Goal: Check status: Check status

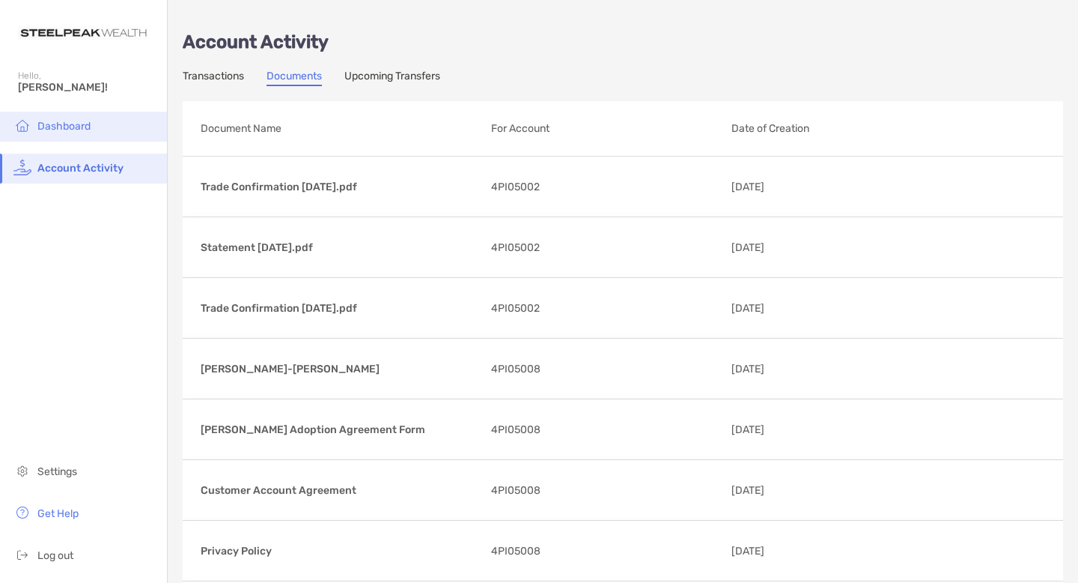
click at [63, 125] on span "Dashboard" at bounding box center [63, 126] width 53 height 13
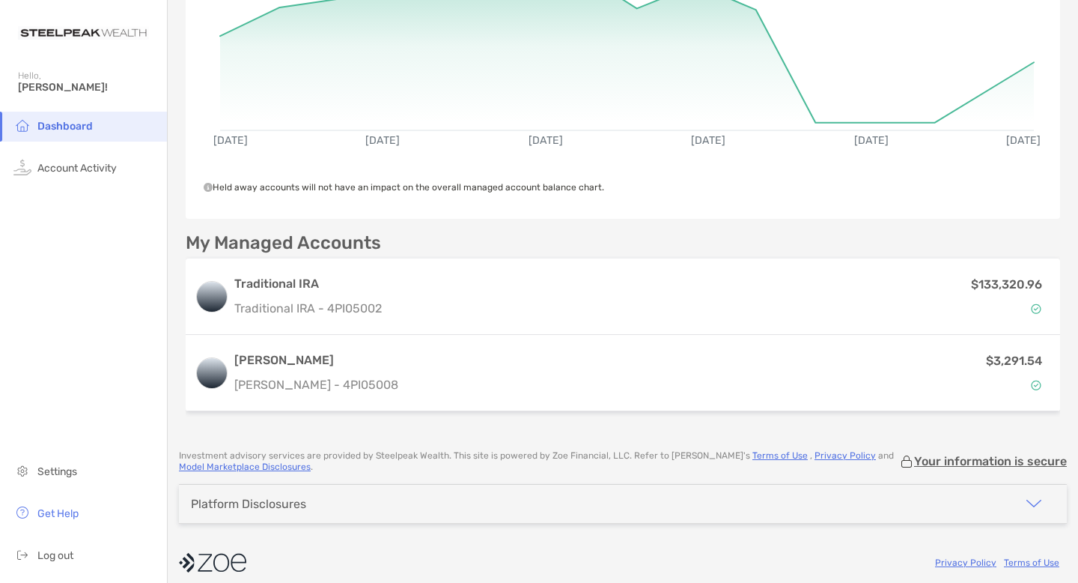
scroll to position [216, 0]
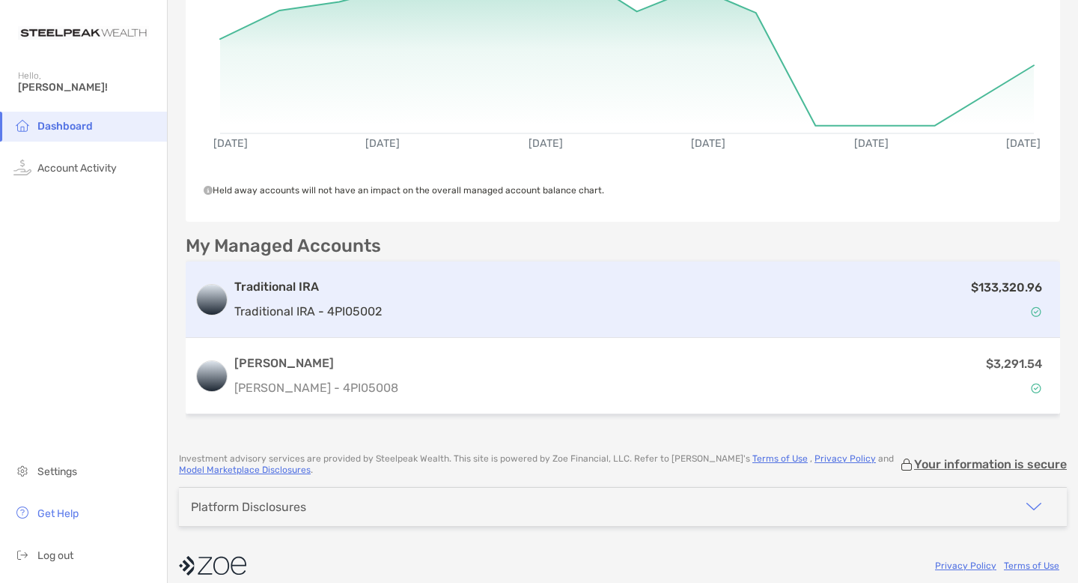
click at [749, 289] on div "$133,320.96" at bounding box center [719, 299] width 663 height 43
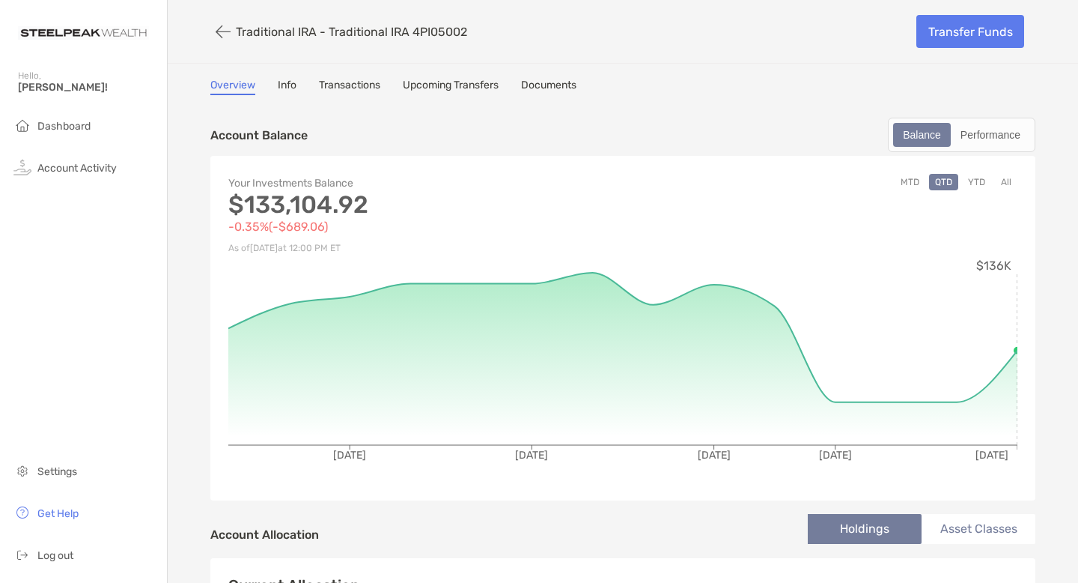
click at [973, 180] on button "YTD" at bounding box center [976, 182] width 29 height 16
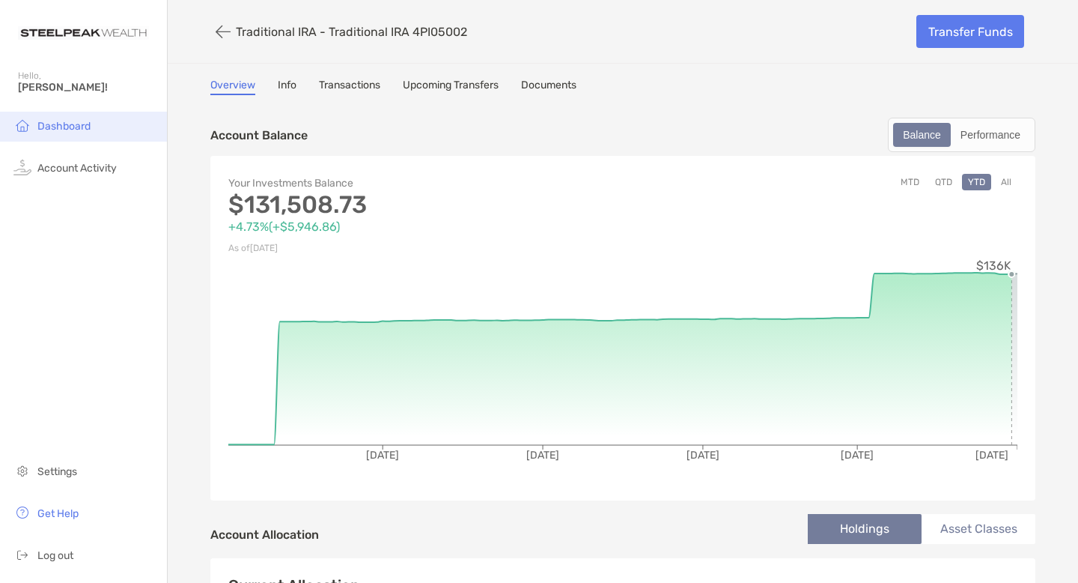
click at [58, 123] on span "Dashboard" at bounding box center [63, 126] width 53 height 13
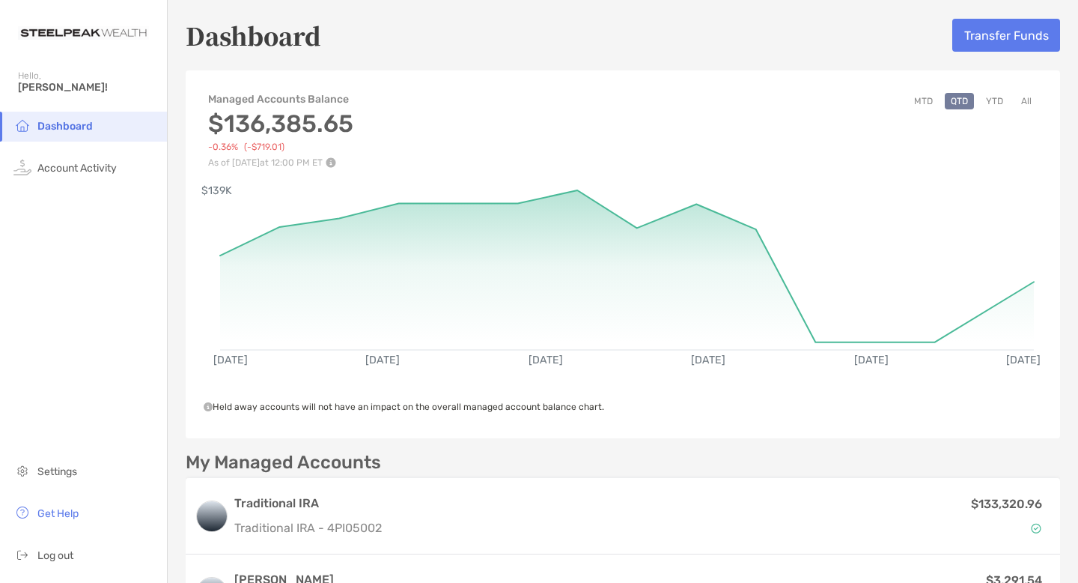
scroll to position [230, 0]
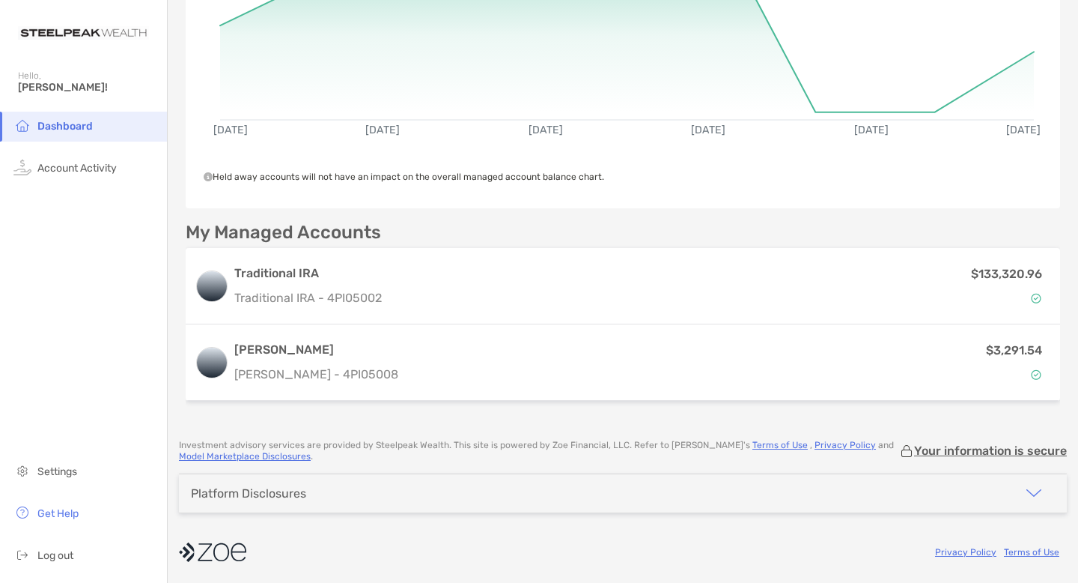
click at [67, 130] on span "Dashboard" at bounding box center [64, 126] width 55 height 13
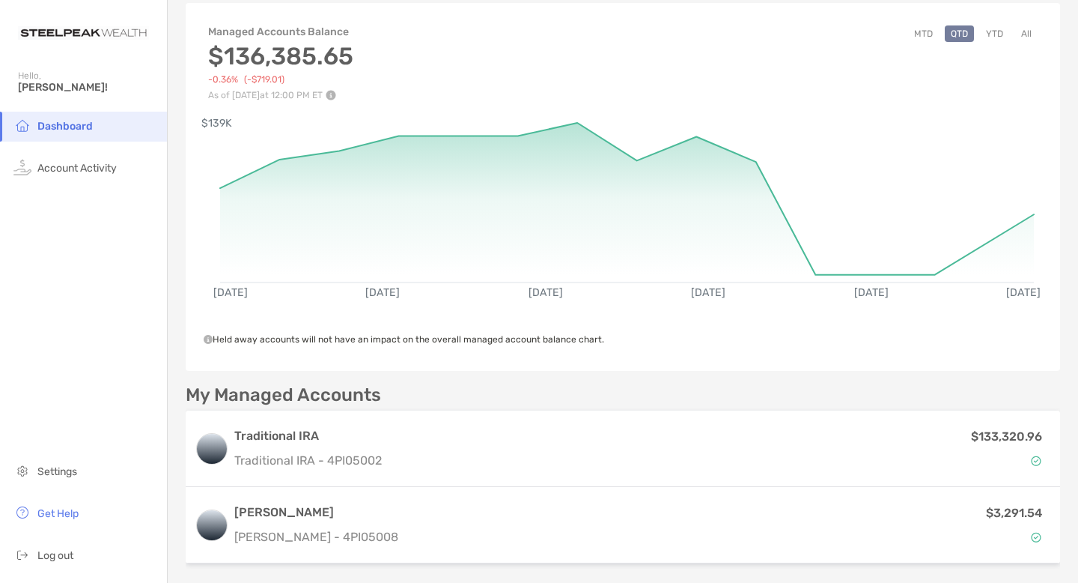
scroll to position [0, 0]
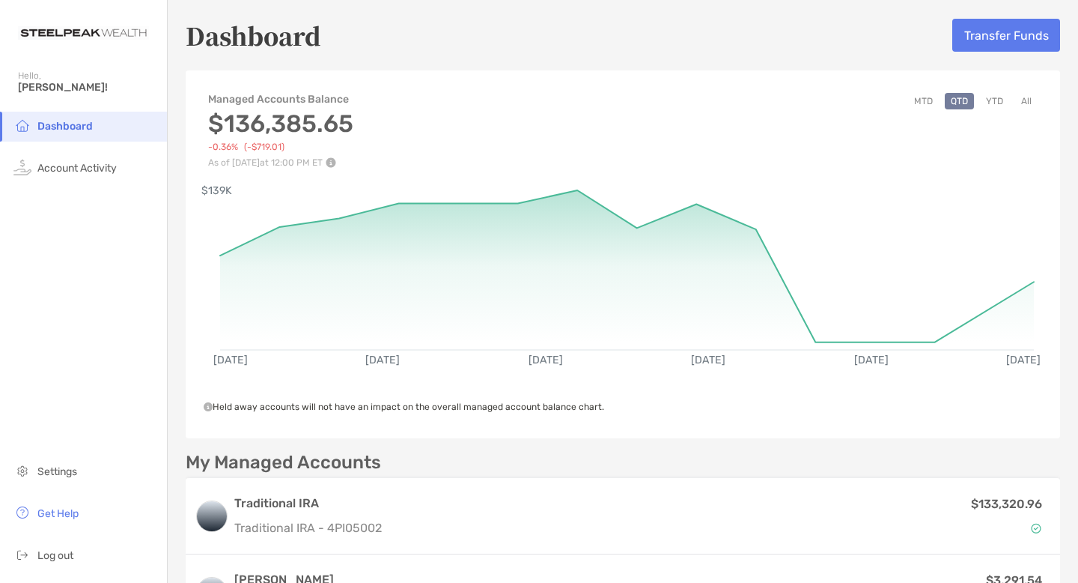
click at [986, 99] on button "YTD" at bounding box center [994, 101] width 29 height 16
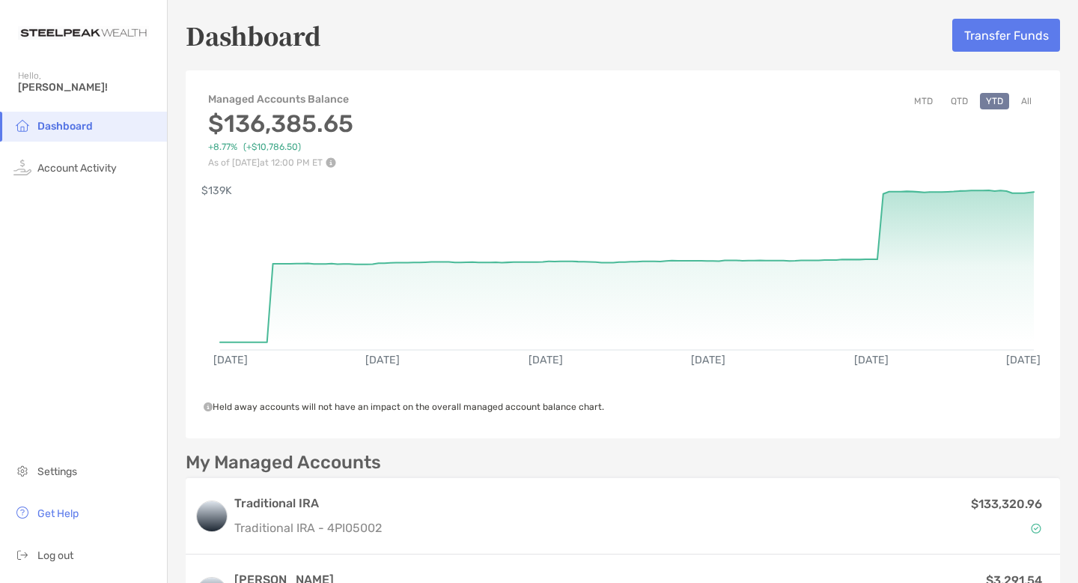
click at [577, 52] on div "Dashboard Transfer Funds Managed Accounts Balance $136,385.65 +8.77% (+$10,786.…" at bounding box center [623, 327] width 911 height 654
click at [75, 22] on img at bounding box center [83, 33] width 131 height 54
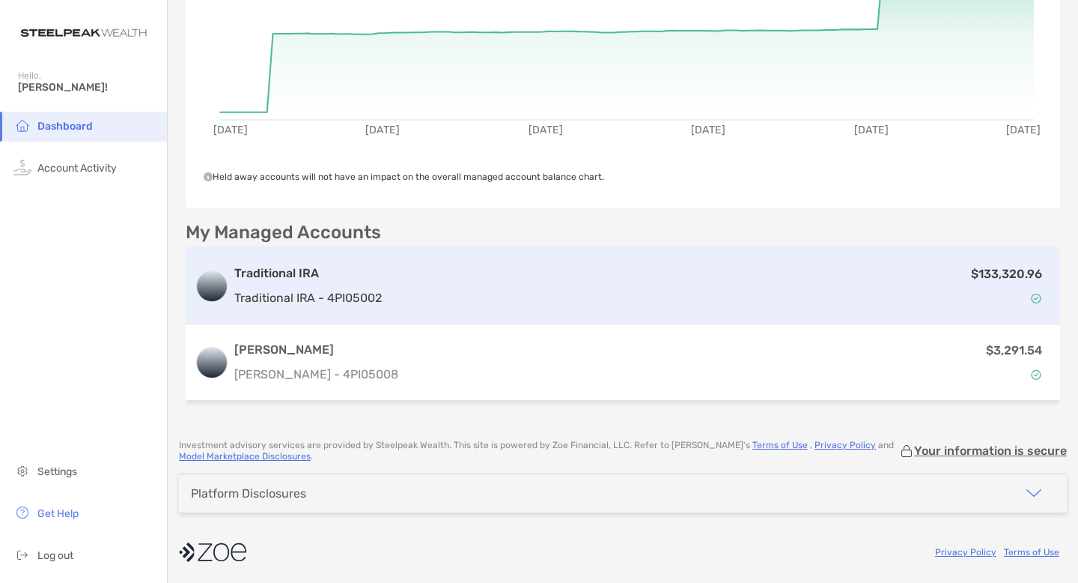
click at [321, 291] on p "Traditional IRA - 4PI05002" at bounding box center [308, 297] width 148 height 19
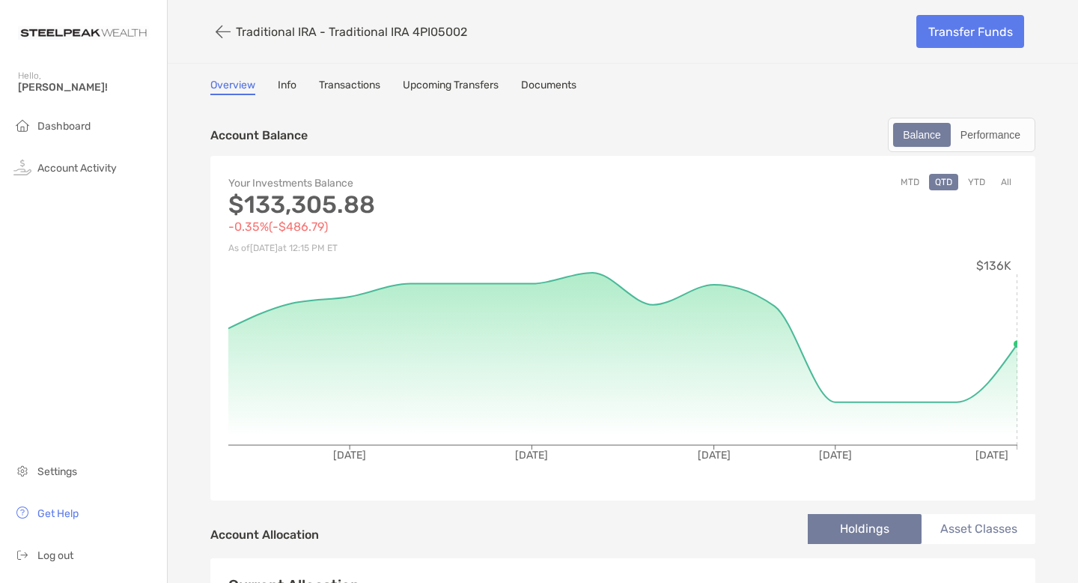
click at [281, 88] on link "Info" at bounding box center [287, 87] width 19 height 16
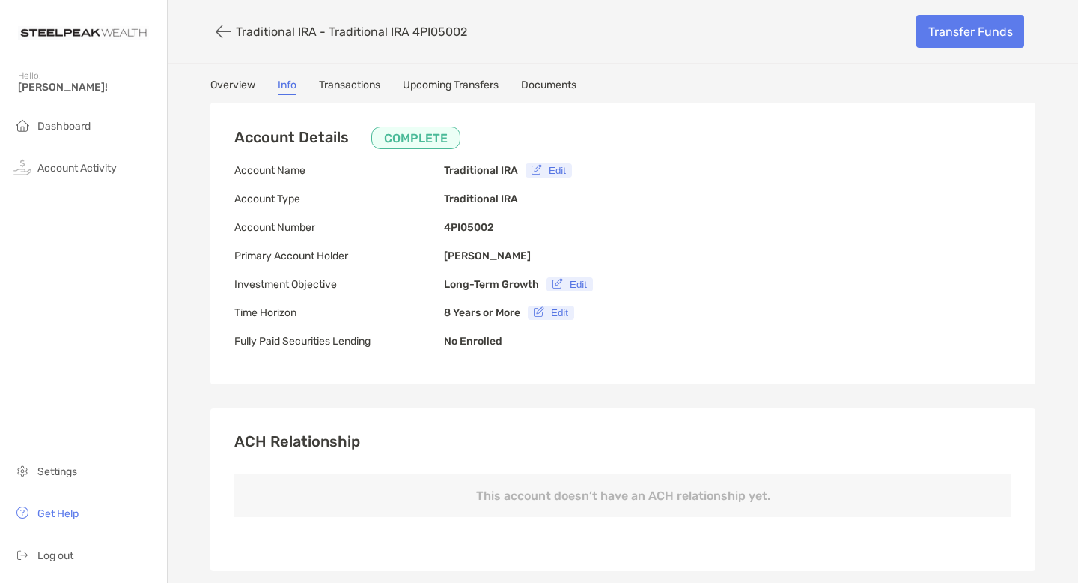
click at [351, 85] on link "Transactions" at bounding box center [349, 87] width 61 height 16
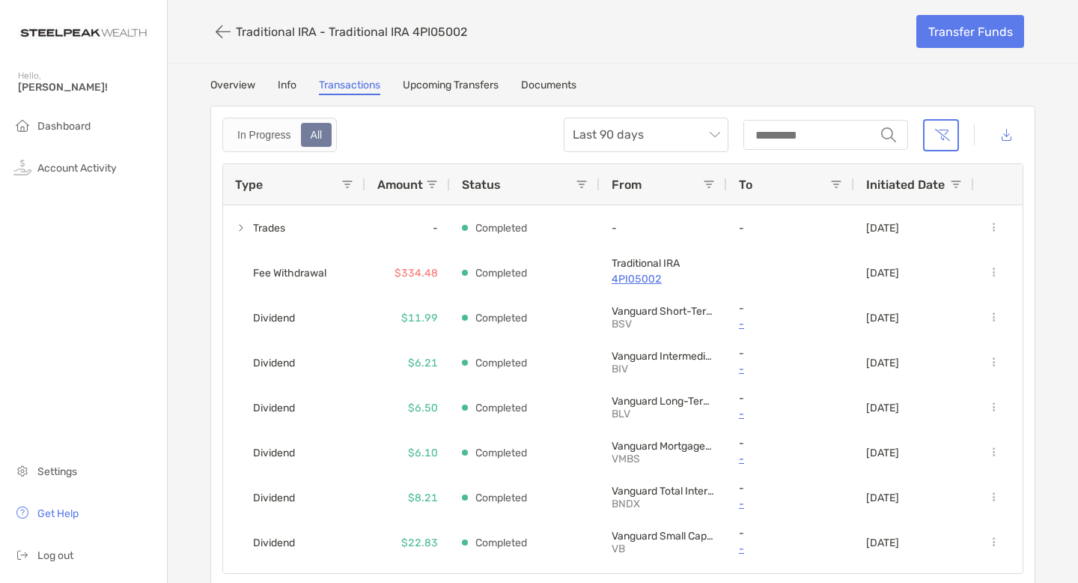
click at [233, 89] on link "Overview" at bounding box center [232, 87] width 45 height 16
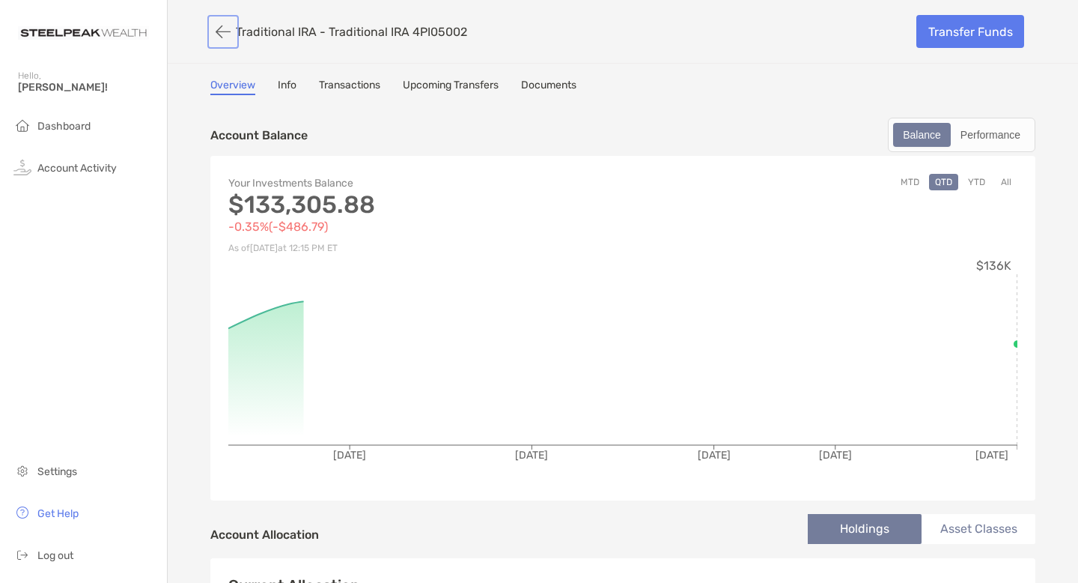
click at [223, 32] on button "button" at bounding box center [222, 32] width 25 height 28
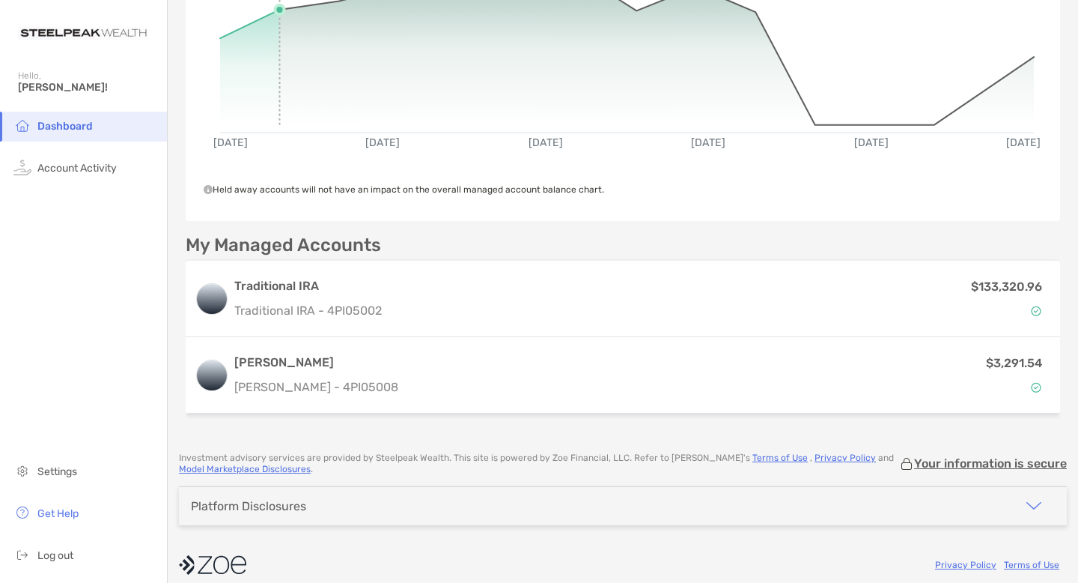
scroll to position [219, 0]
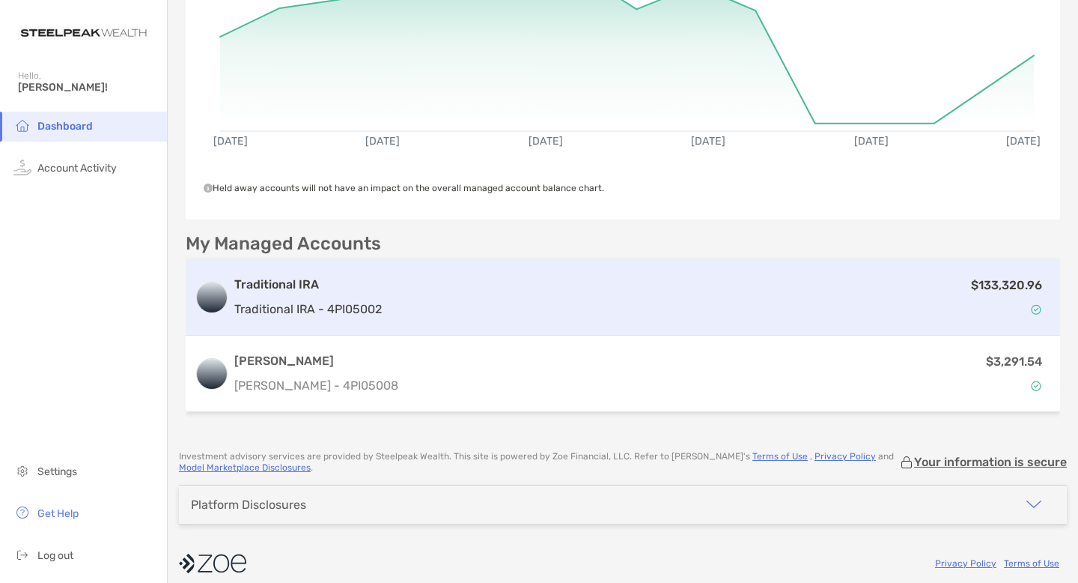
click at [321, 308] on p "Traditional IRA - 4PI05002" at bounding box center [308, 309] width 148 height 19
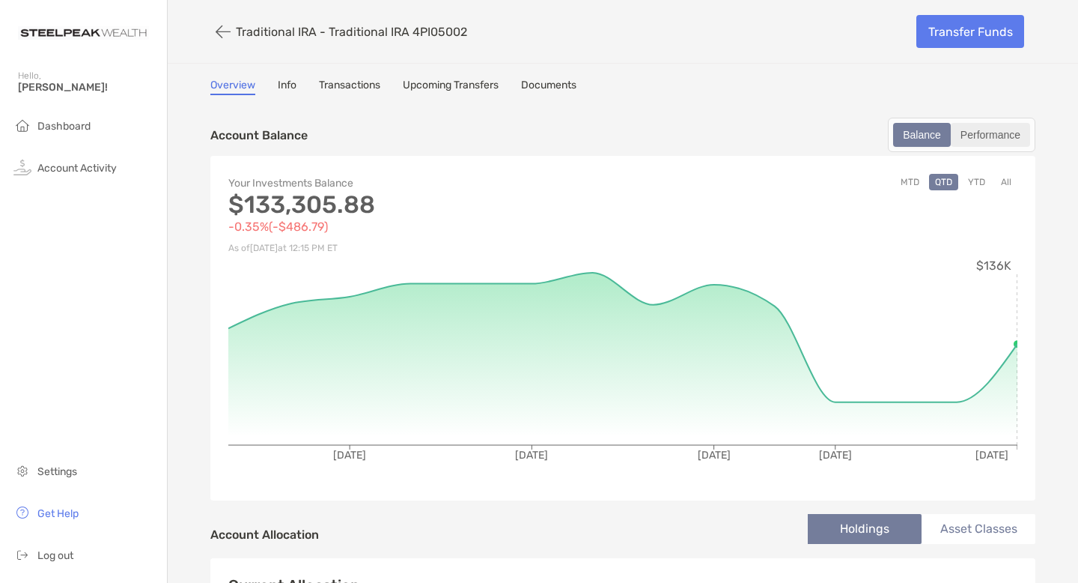
click at [994, 130] on div "Performance" at bounding box center [991, 134] width 76 height 21
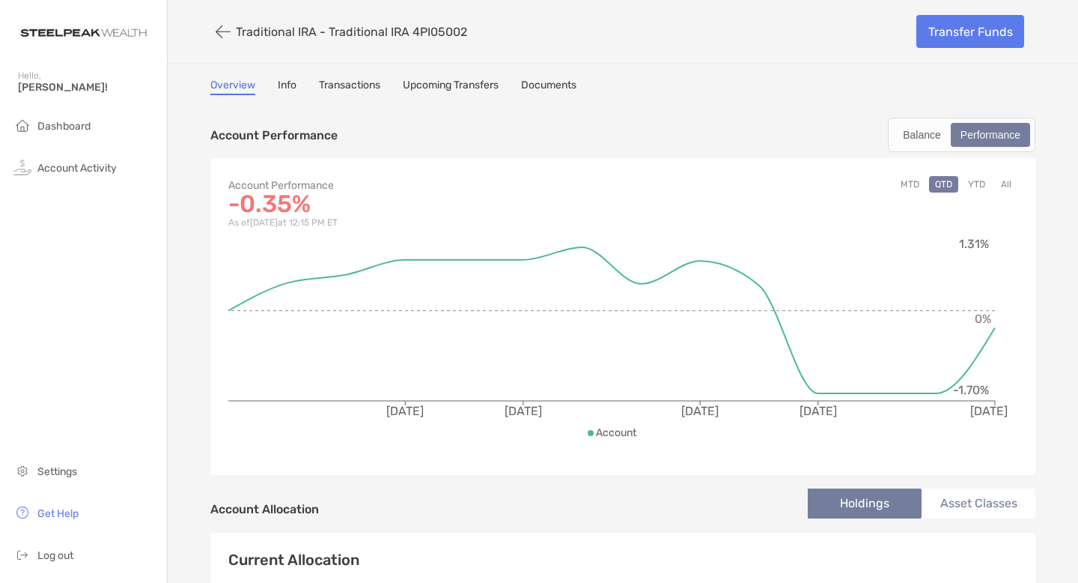
click at [966, 184] on button "YTD" at bounding box center [976, 184] width 29 height 16
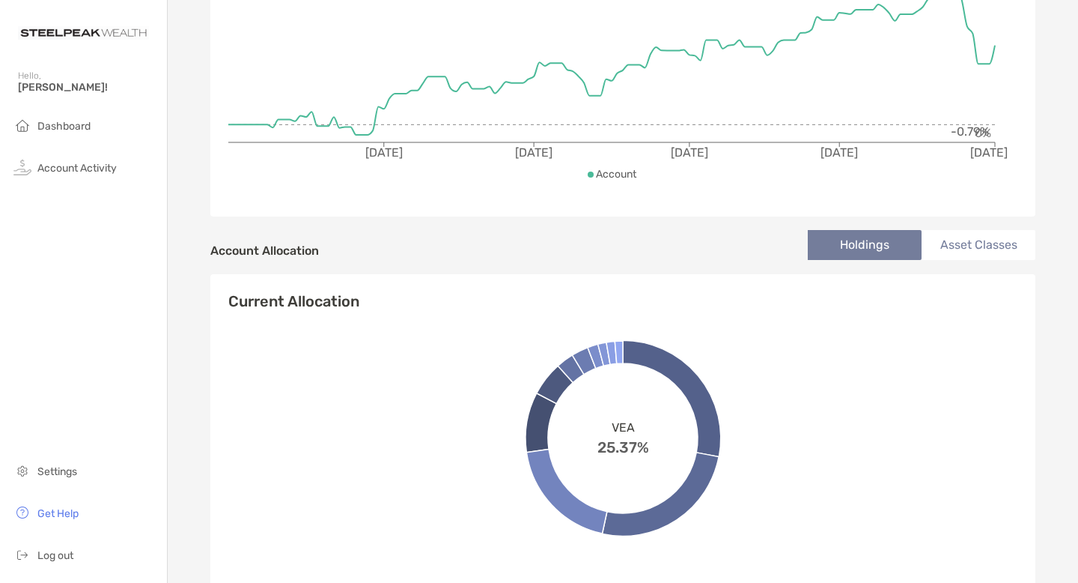
scroll to position [265, 0]
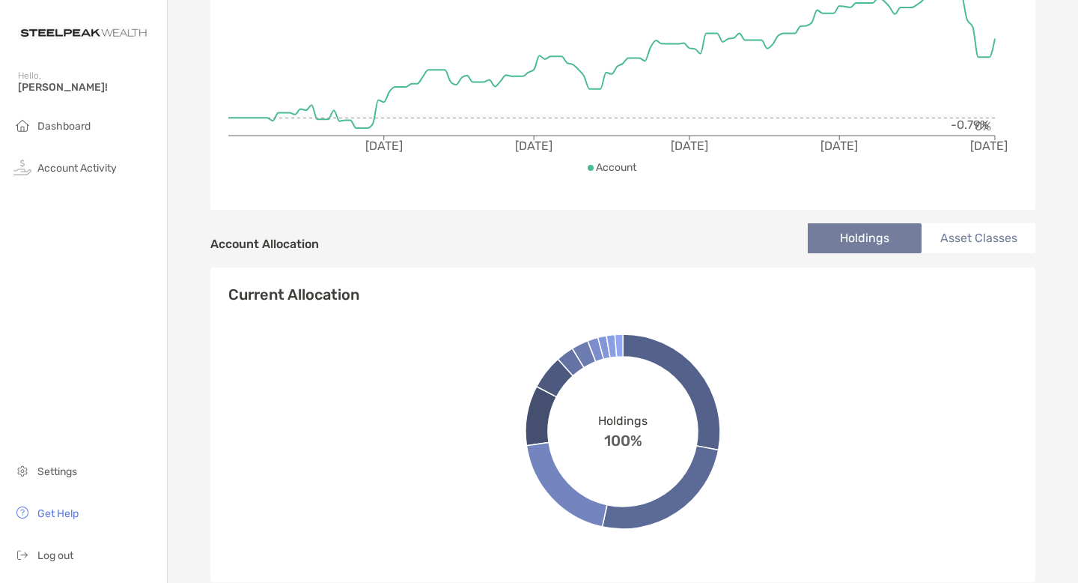
click at [976, 234] on li "Asset Classes" at bounding box center [979, 238] width 114 height 30
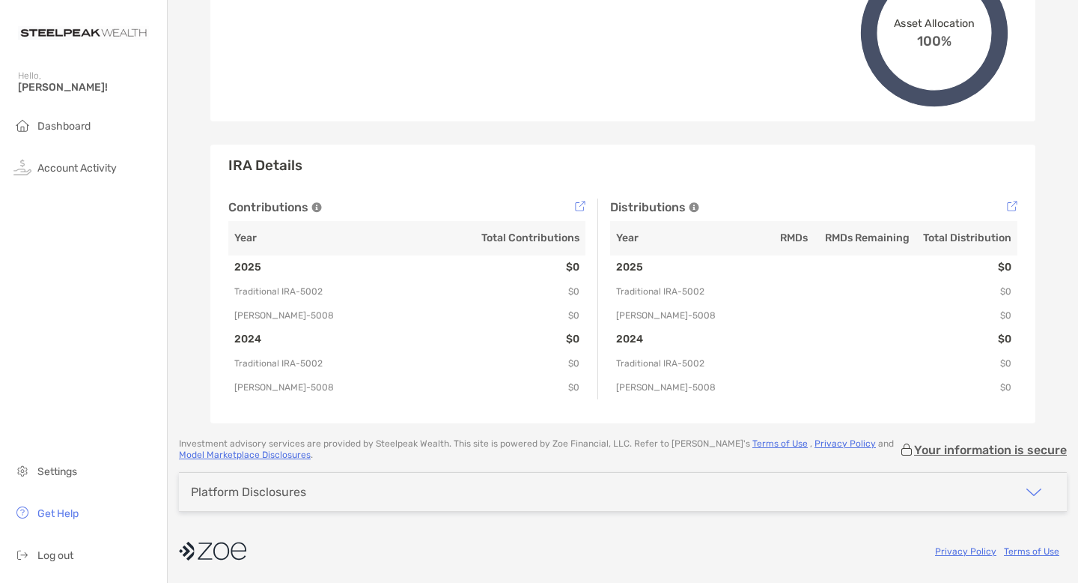
scroll to position [0, 0]
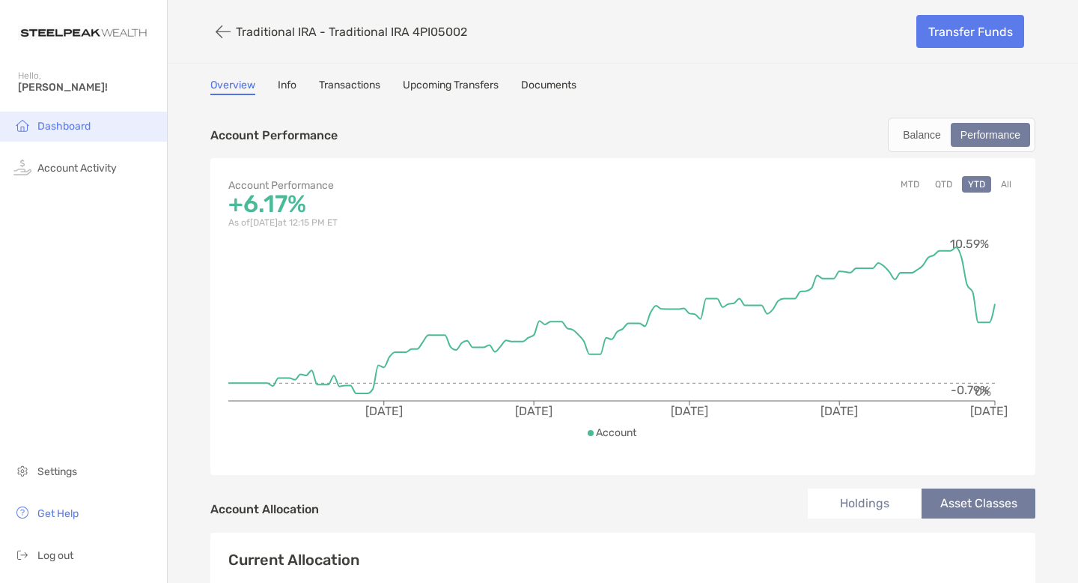
click at [72, 121] on span "Dashboard" at bounding box center [63, 126] width 53 height 13
